Goal: Navigation & Orientation: Find specific page/section

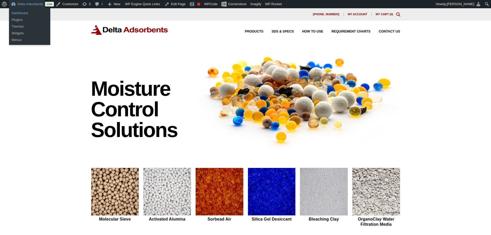
click at [24, 12] on link "Dashboard" at bounding box center [29, 13] width 41 height 7
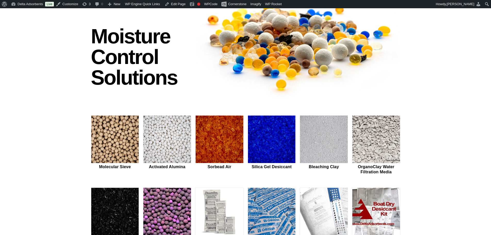
scroll to position [69, 0]
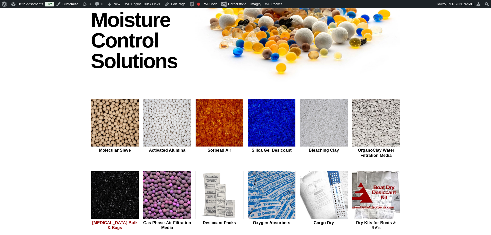
click at [115, 179] on img at bounding box center [115, 195] width 48 height 48
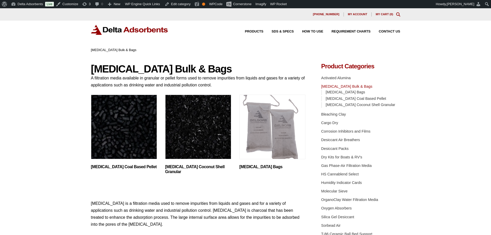
click at [192, 143] on img "Visit product category Activated Carbon Coconut Shell Granular" at bounding box center [198, 127] width 66 height 64
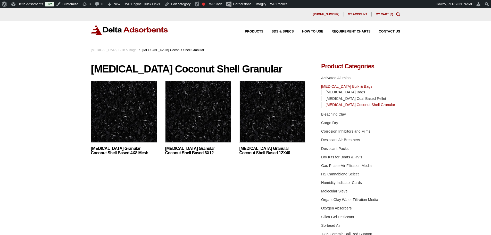
click at [148, 120] on img at bounding box center [124, 113] width 66 height 64
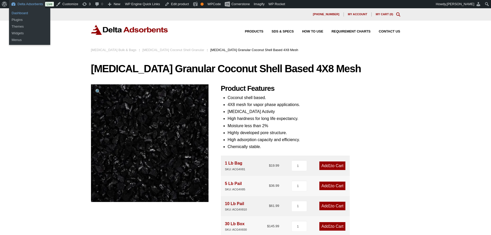
click at [25, 11] on link "Dashboard" at bounding box center [29, 13] width 41 height 7
